Goal: Information Seeking & Learning: Learn about a topic

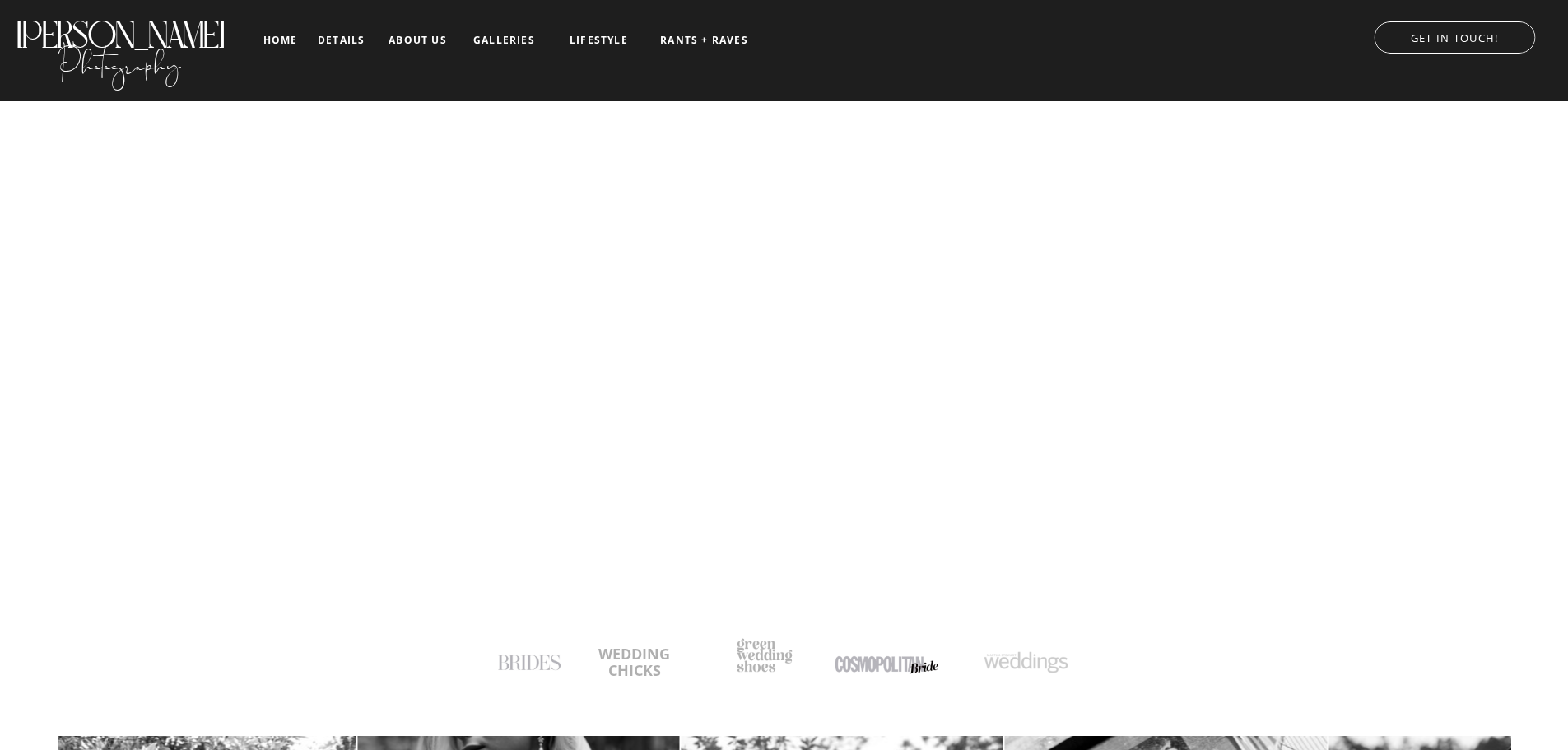
click at [340, 36] on nav "details" at bounding box center [341, 40] width 47 height 9
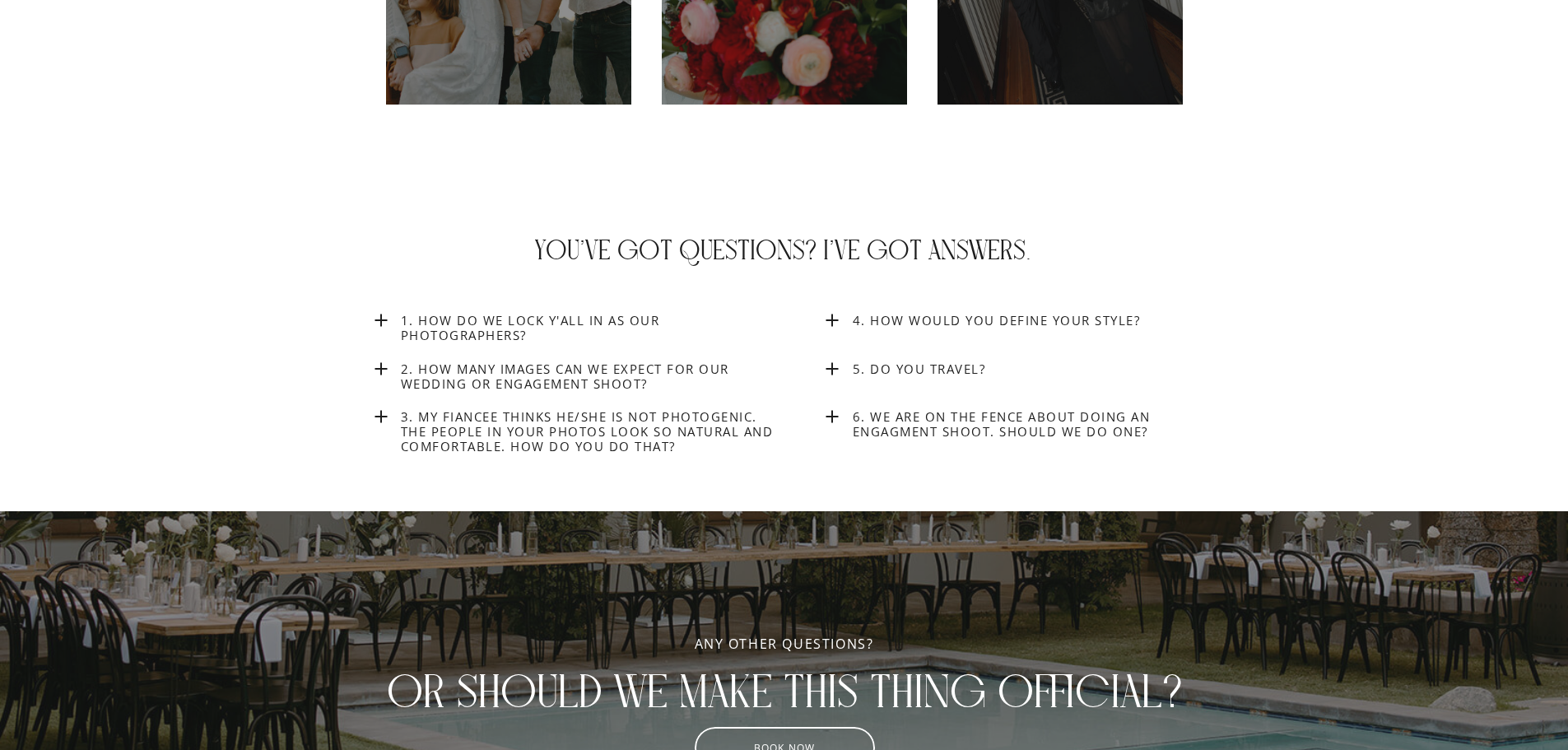
scroll to position [6175, 0]
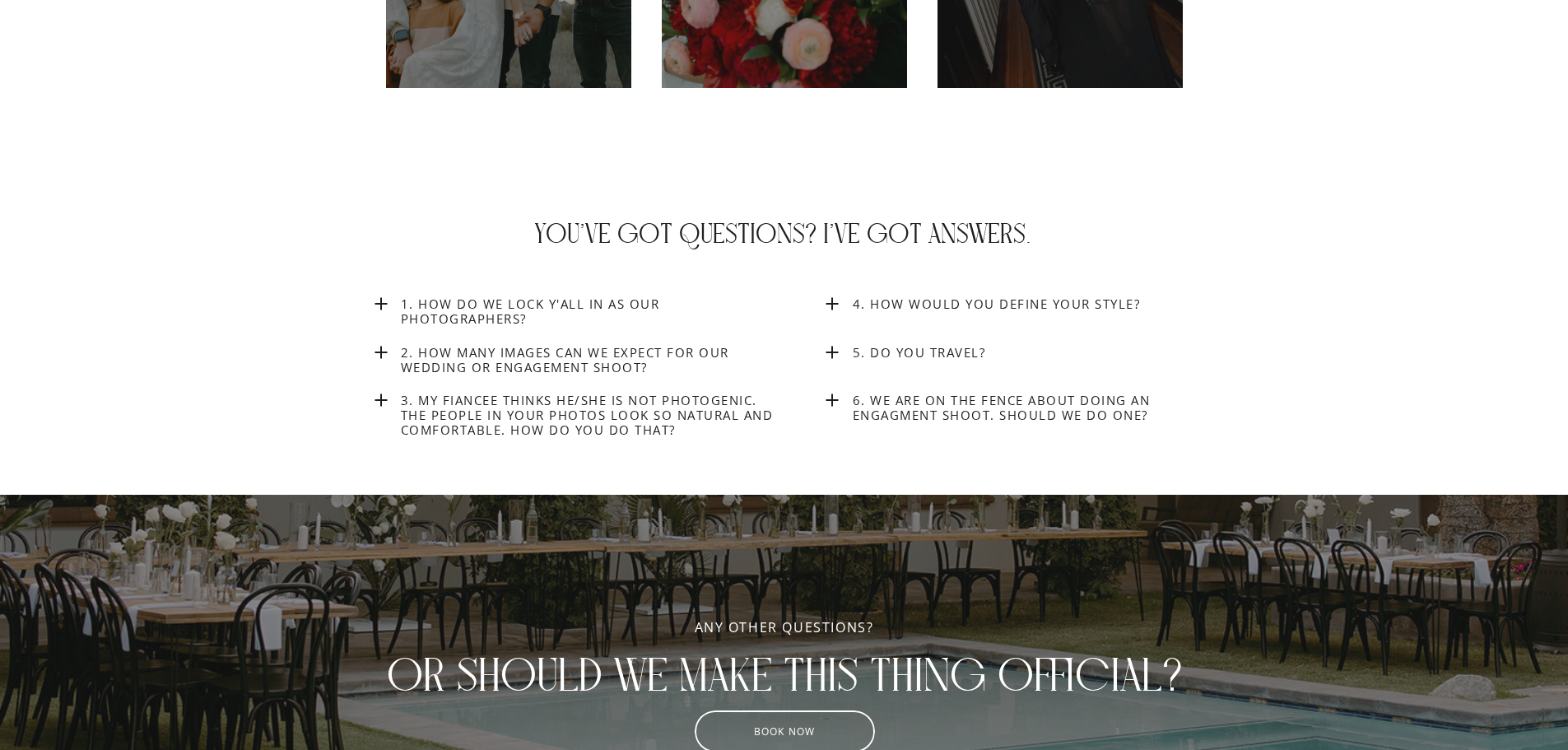
click at [1058, 300] on h3 "4. How would you define your style?" at bounding box center [1042, 304] width 380 height 15
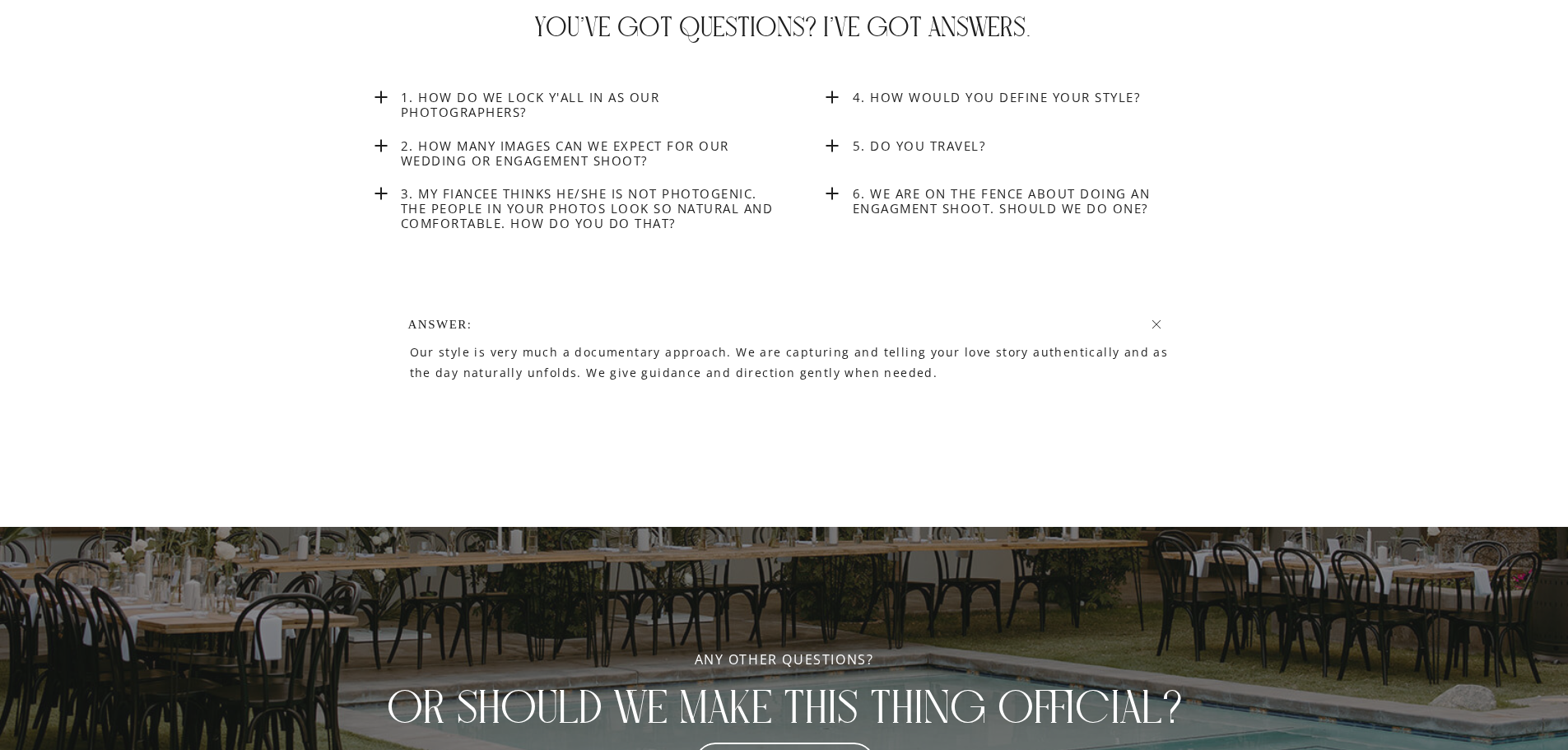
scroll to position [6366, 0]
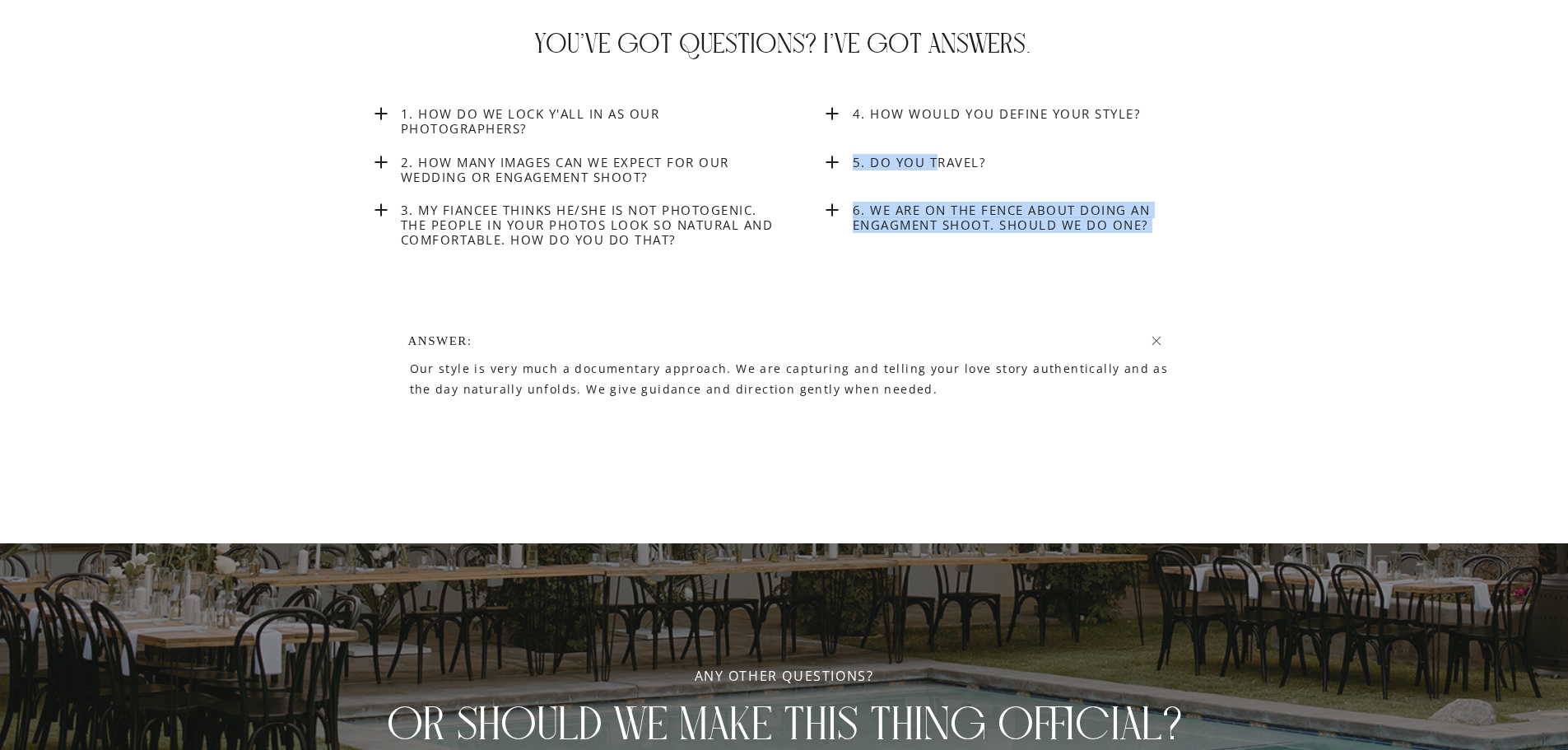
click at [1011, 164] on h3 "5. Do you Travel?" at bounding box center [1042, 172] width 380 height 36
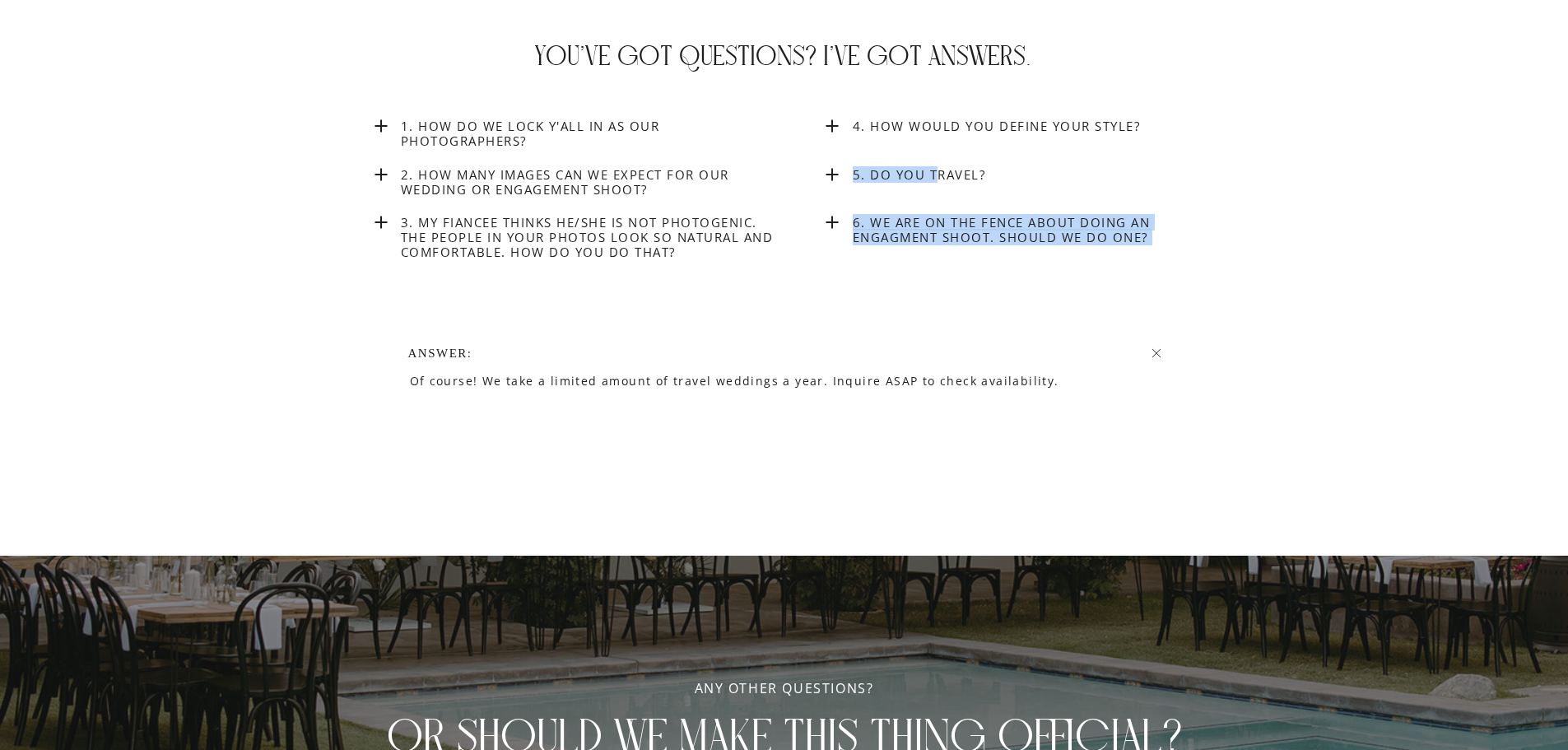
scroll to position [6283, 0]
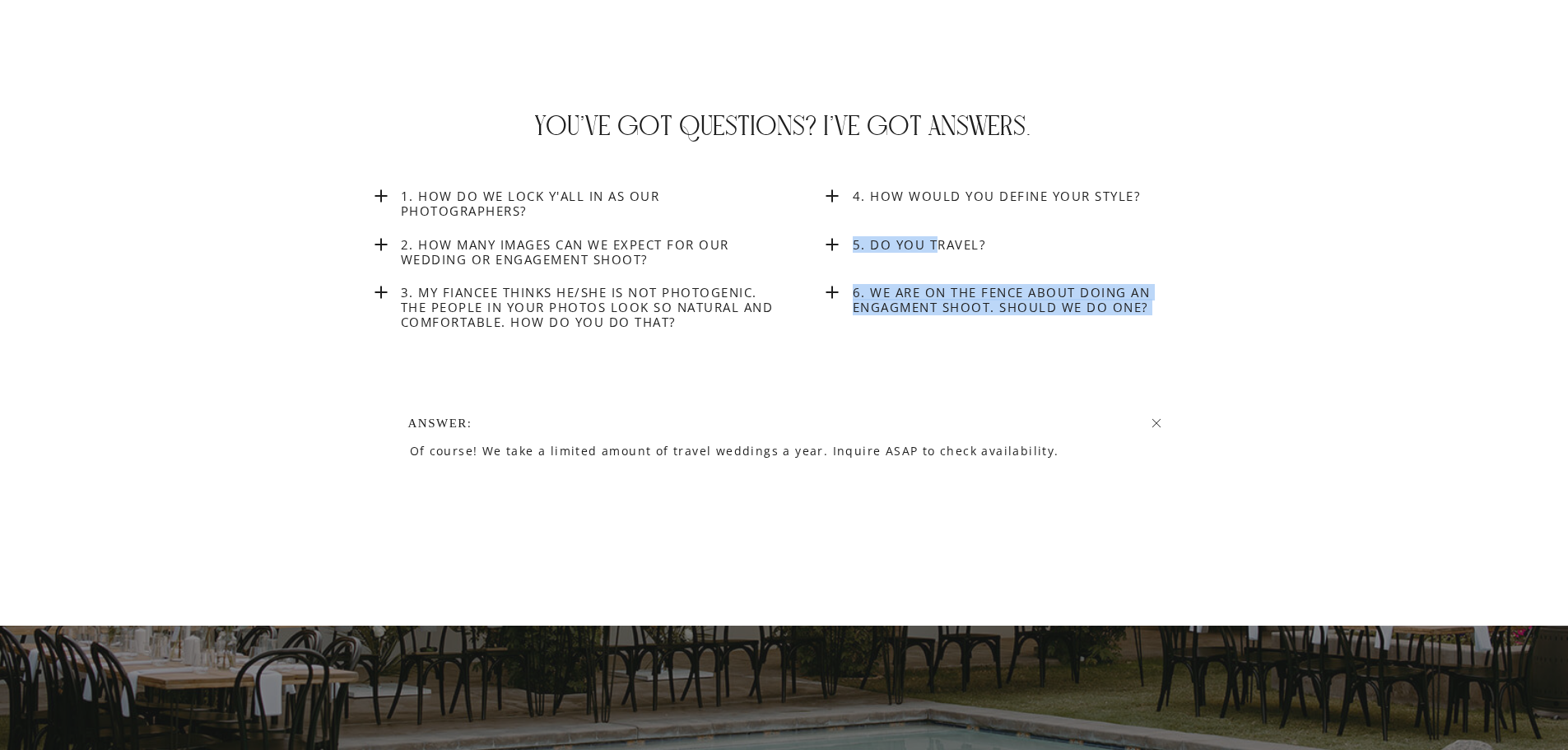
click at [997, 293] on h3 "6. We are on the fence about doing an engagment shoot. Should we do one?" at bounding box center [1042, 302] width 380 height 35
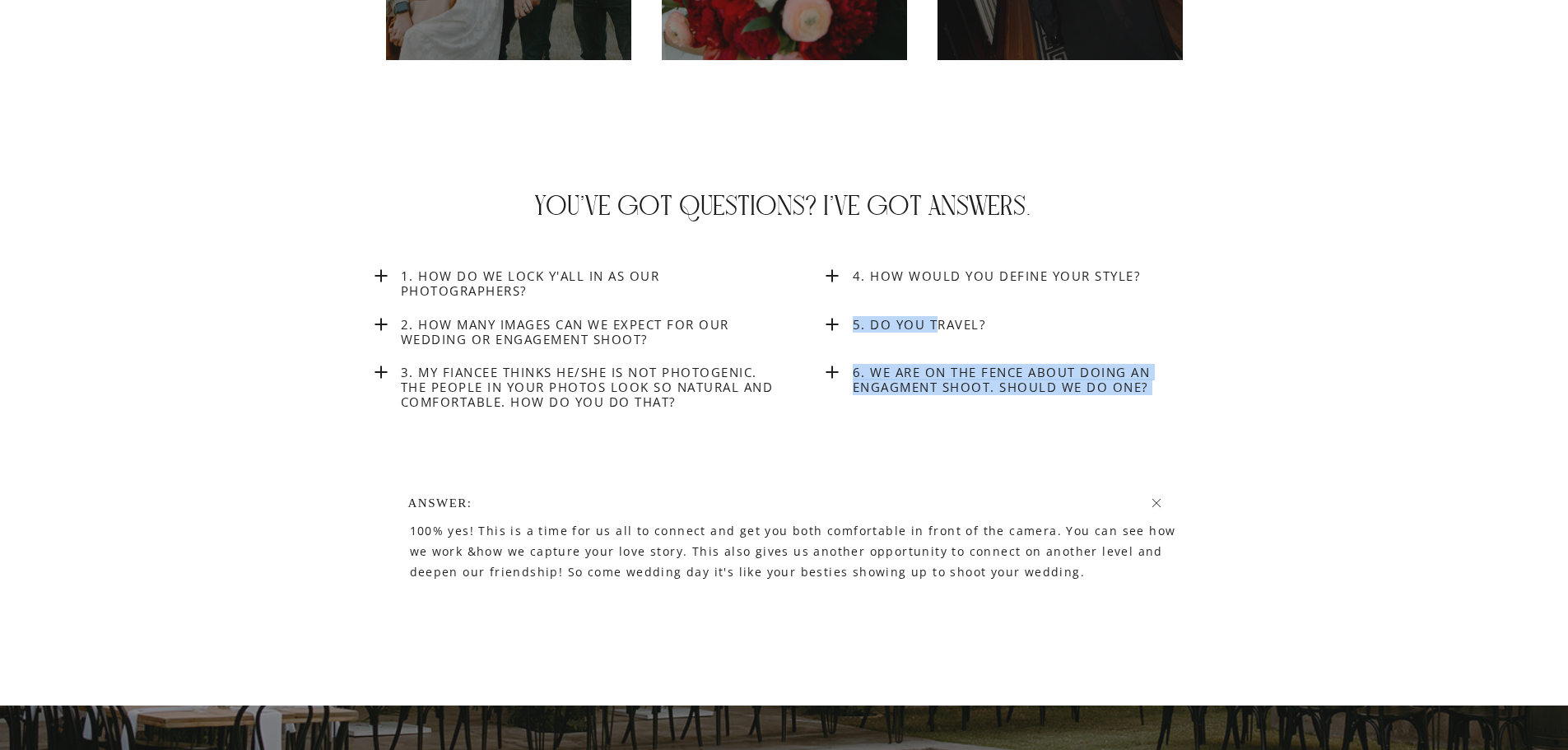
scroll to position [6201, 0]
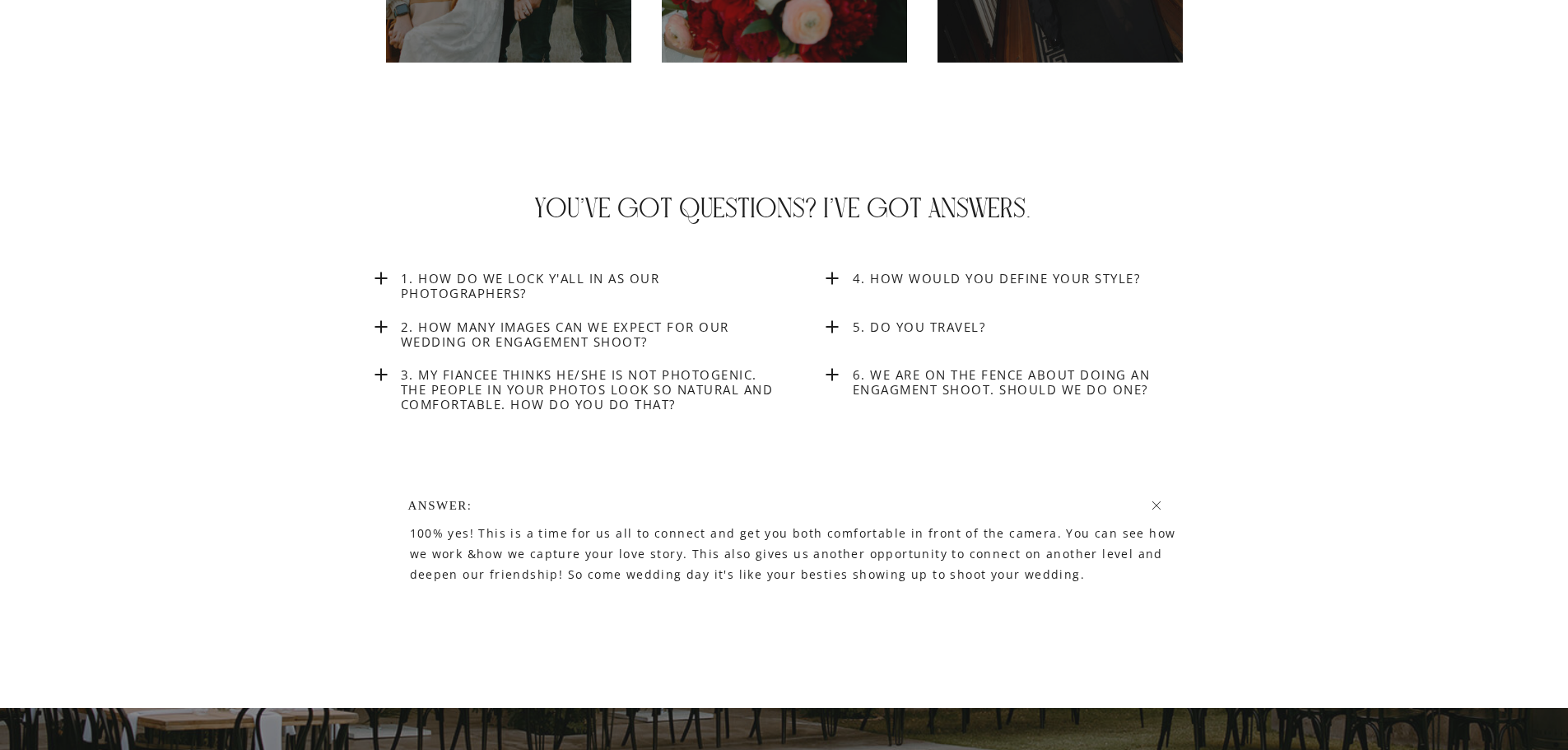
drag, startPoint x: 1333, startPoint y: 487, endPoint x: 1275, endPoint y: 447, distance: 70.5
click at [882, 277] on h3 "4. How would you define your style?" at bounding box center [1042, 279] width 380 height 15
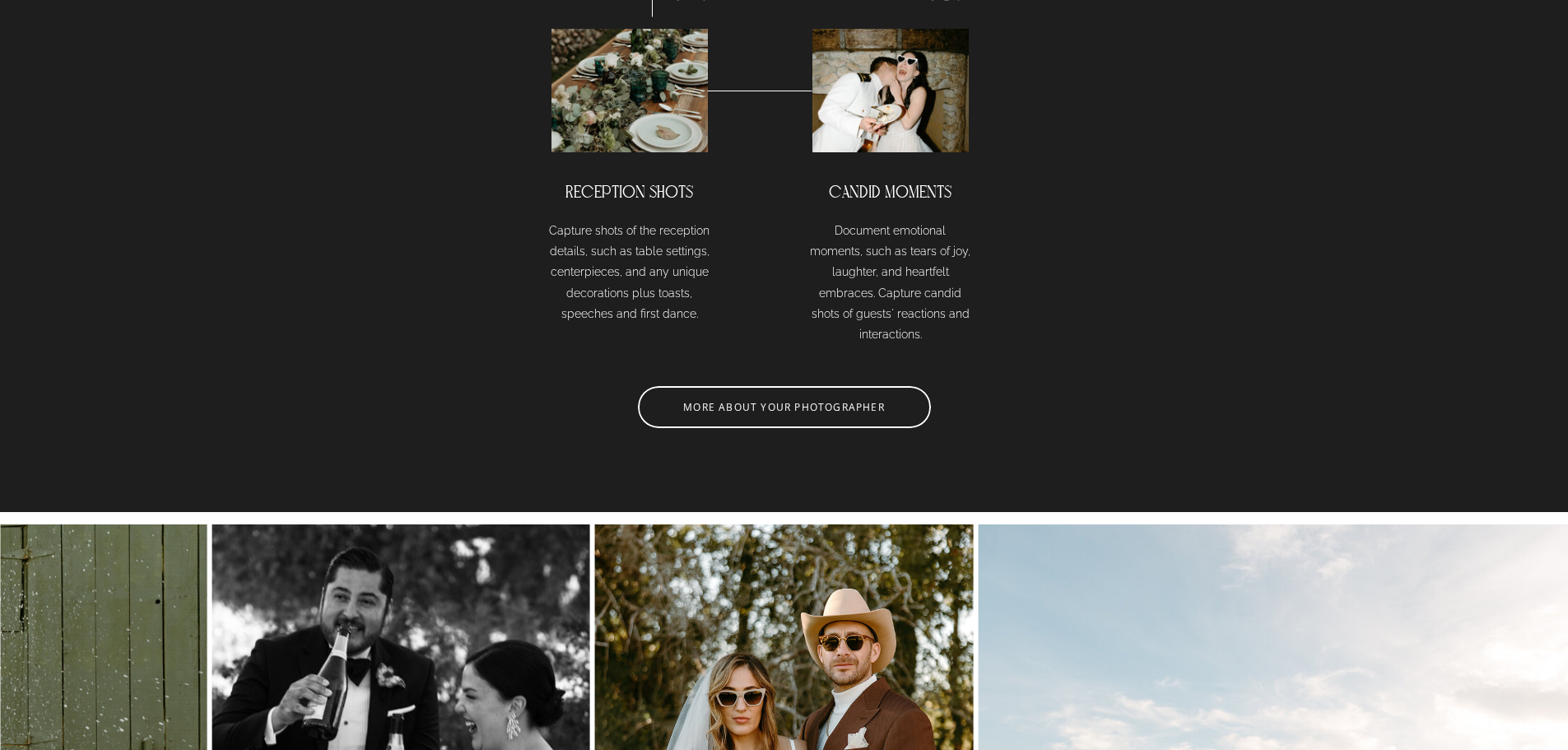
scroll to position [4555, 0]
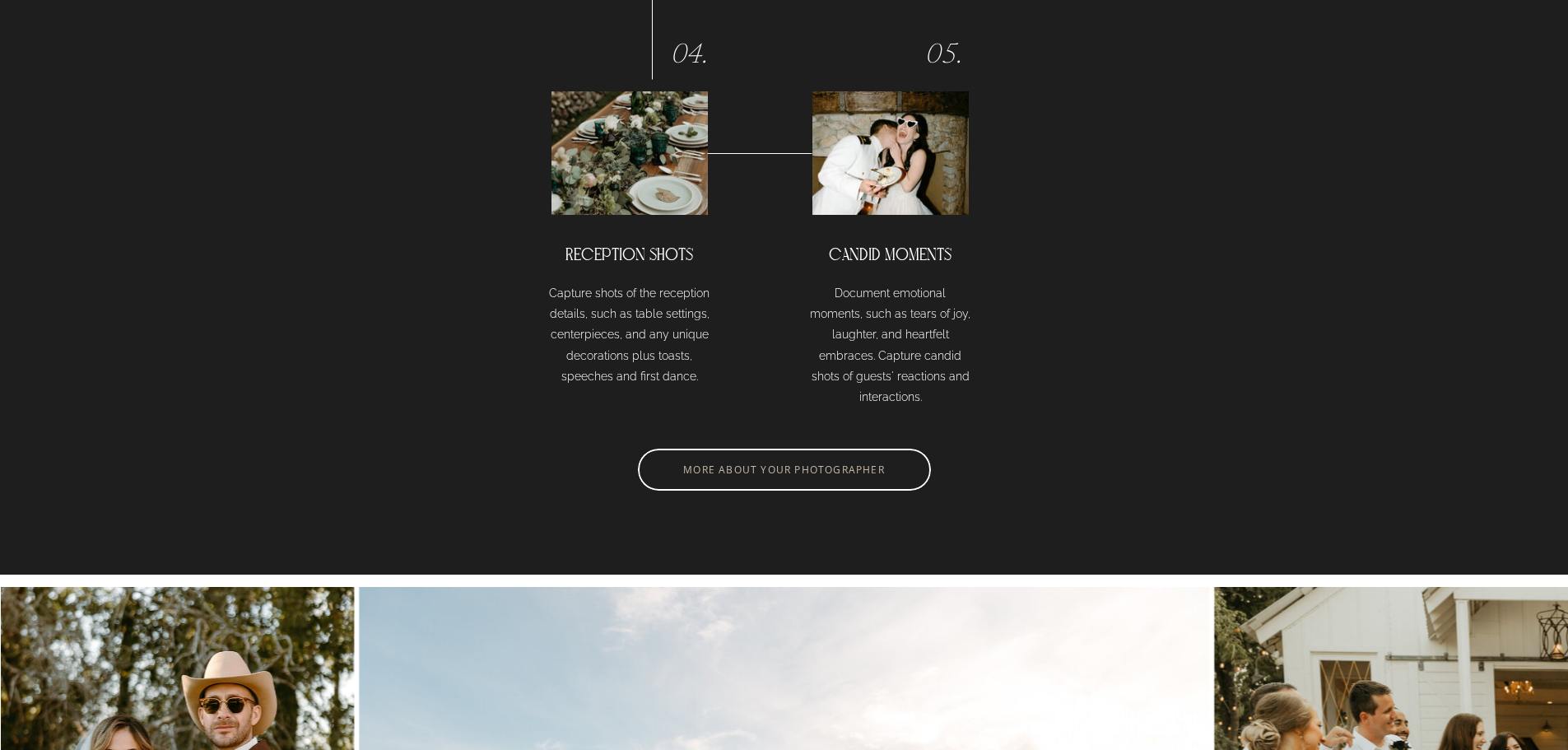
click at [748, 466] on nav "MORE ABOUT YOUR PHOTOGRAPHER" at bounding box center [784, 471] width 286 height 15
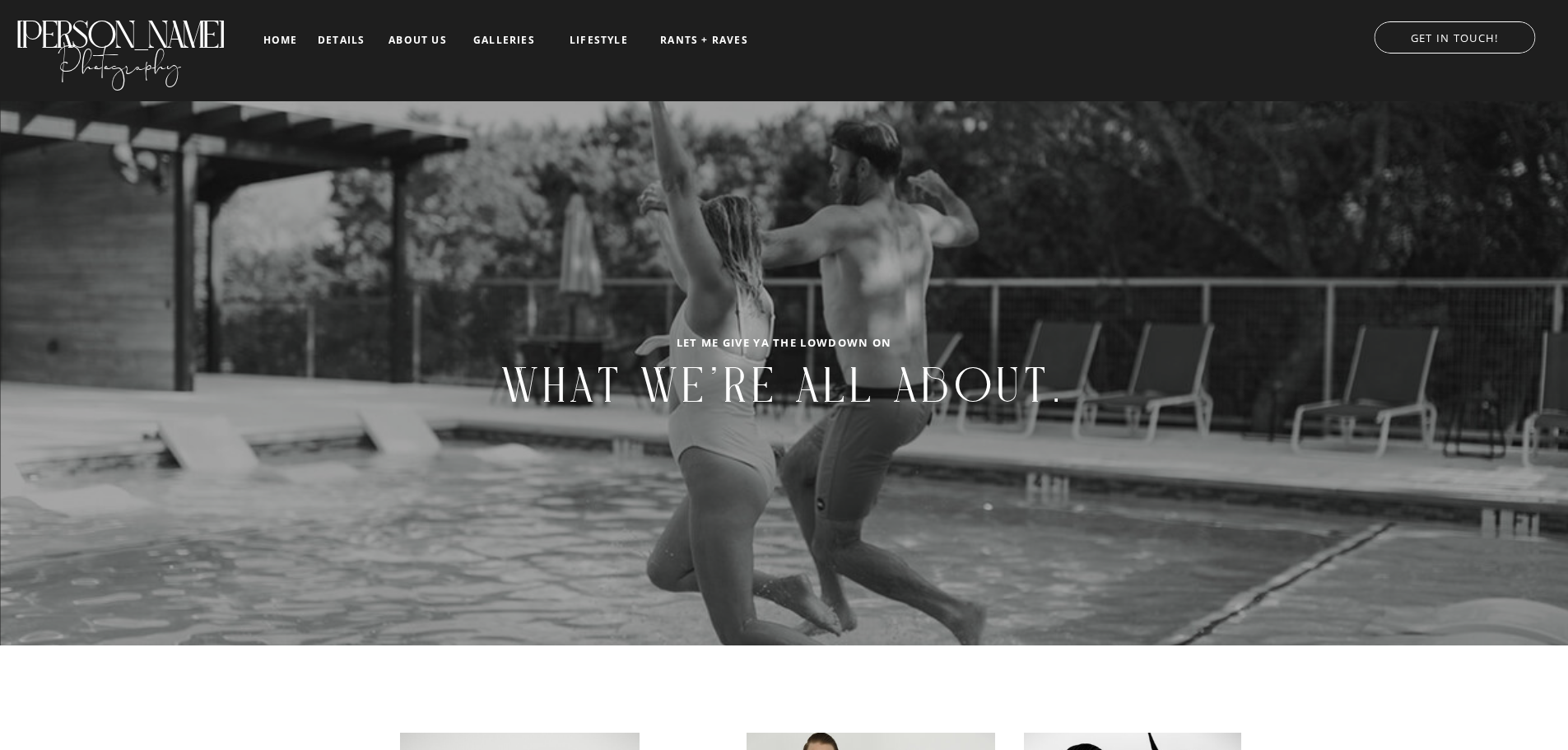
click at [345, 35] on nav "details" at bounding box center [341, 40] width 47 height 9
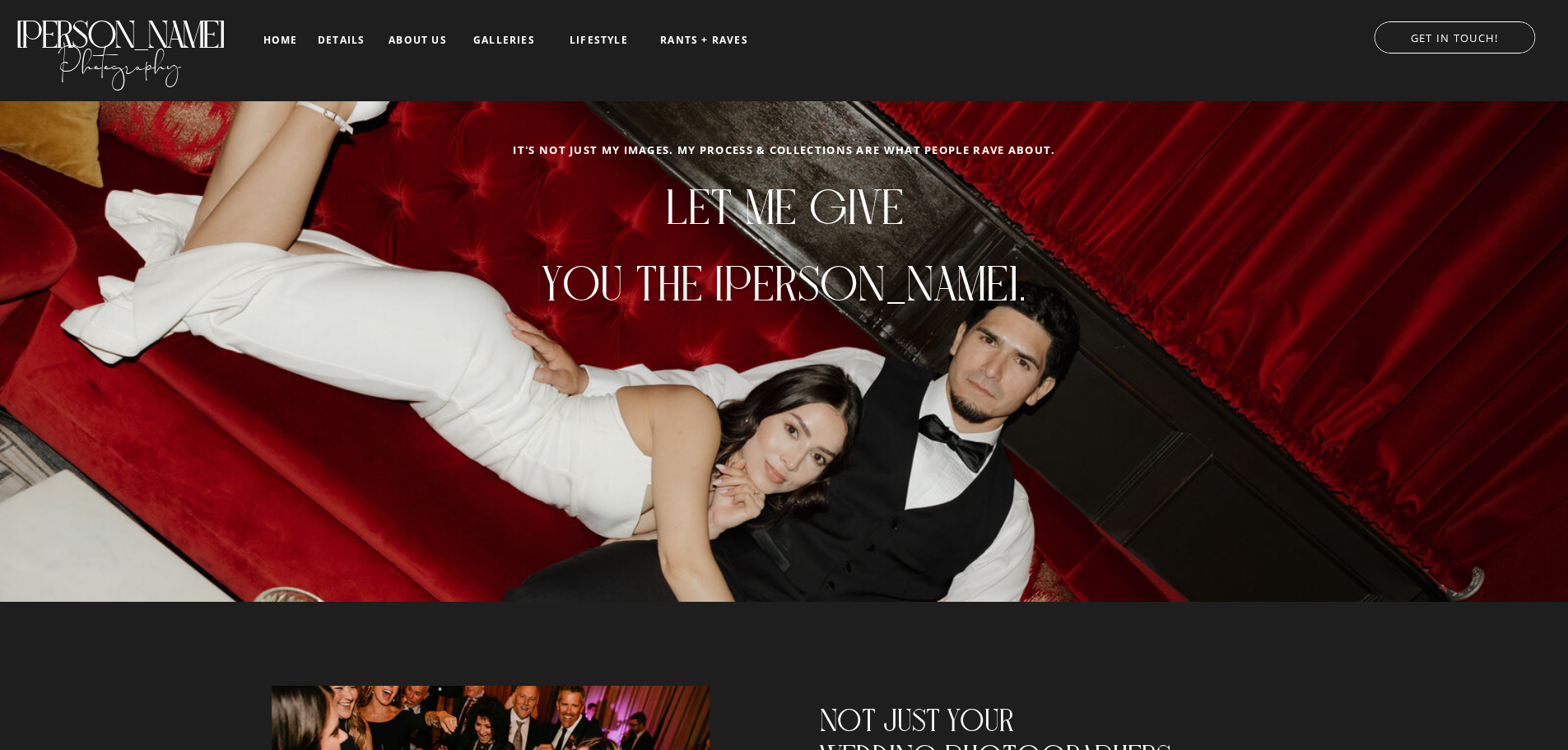
click at [275, 39] on nav "home" at bounding box center [279, 40] width 39 height 10
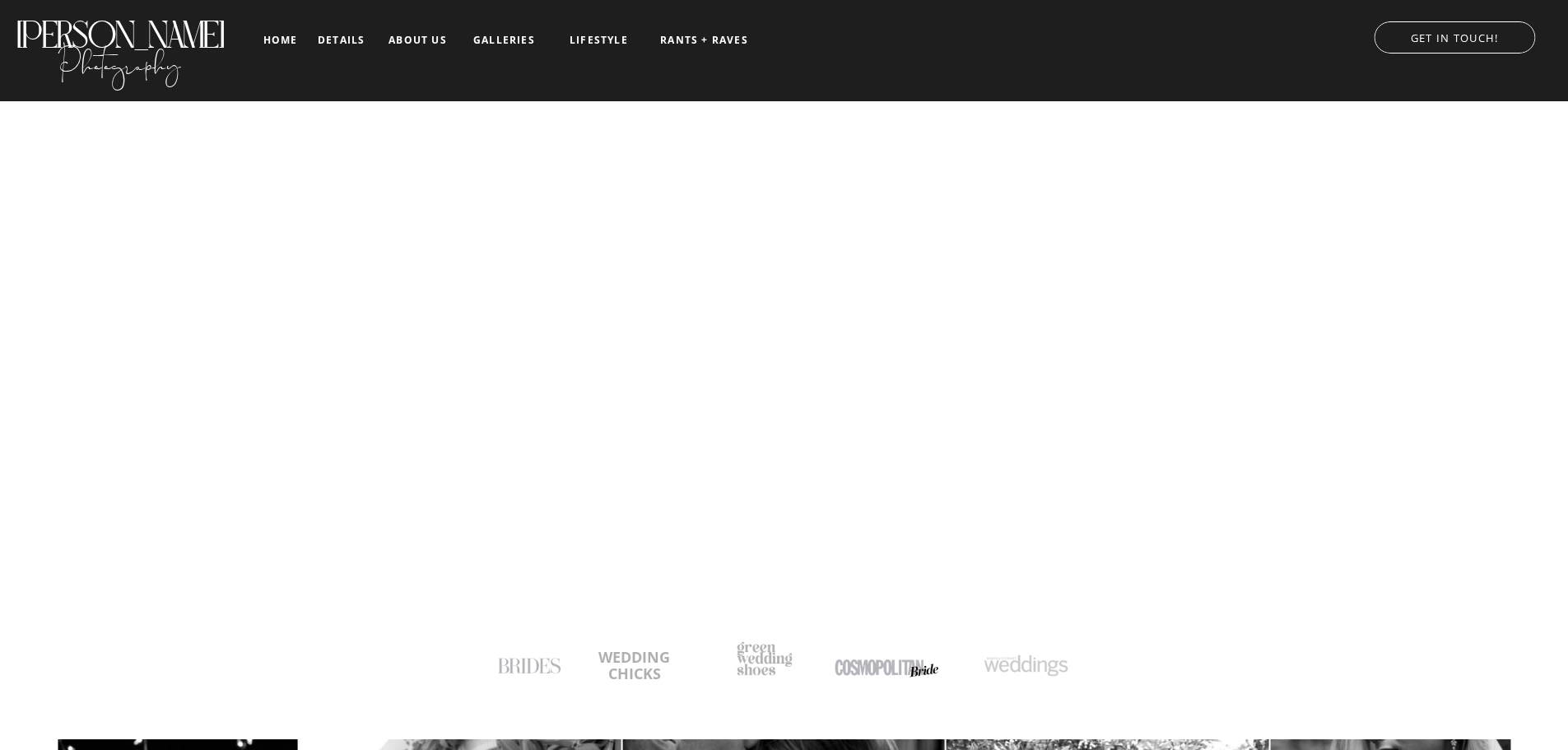
click at [711, 35] on nav "RANTS + RAVES" at bounding box center [704, 40] width 91 height 11
